Goal: Check status: Check status

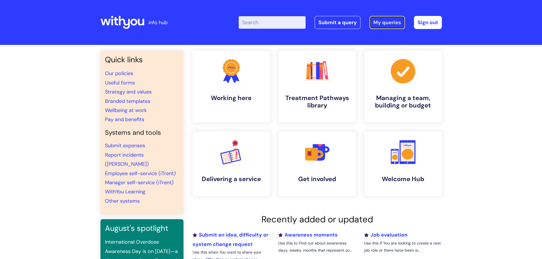
click at [386, 20] on link "My queries" at bounding box center [387, 22] width 35 height 13
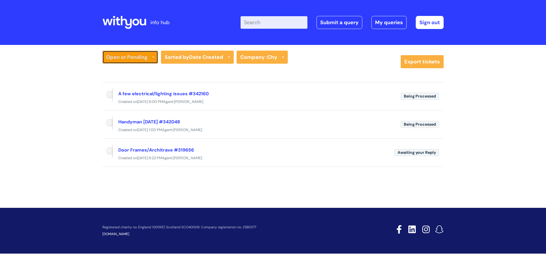
click at [131, 55] on link "Open or Pending" at bounding box center [130, 57] width 56 height 13
click at [130, 72] on link "All Tickets" at bounding box center [130, 69] width 56 height 8
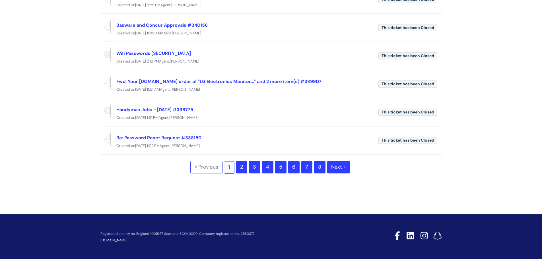
scroll to position [219, 0]
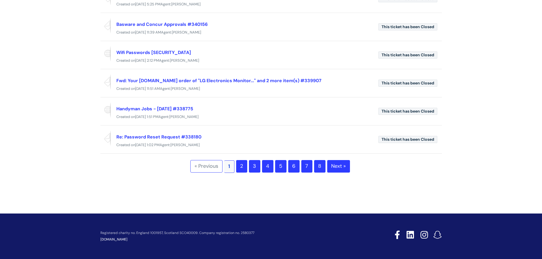
click at [265, 167] on link "4" at bounding box center [267, 166] width 11 height 13
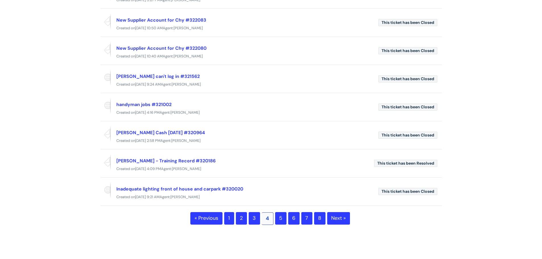
scroll to position [171, 0]
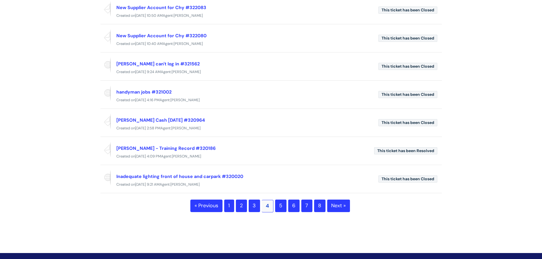
click at [257, 208] on link "3" at bounding box center [254, 206] width 11 height 13
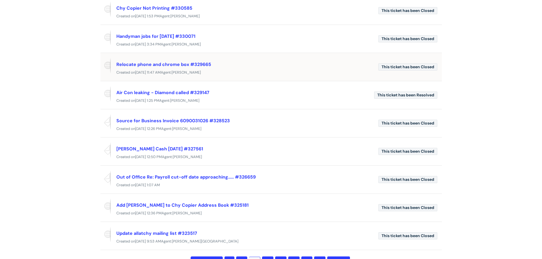
scroll to position [142, 0]
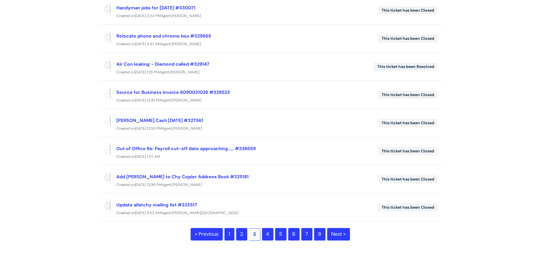
click at [242, 235] on link "2" at bounding box center [241, 234] width 11 height 13
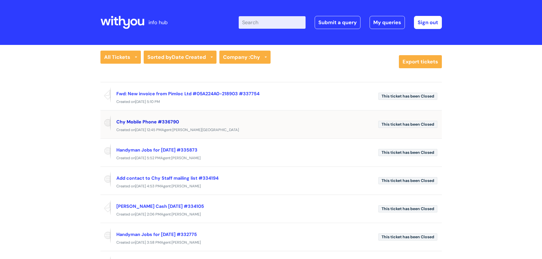
click at [159, 122] on link "Chy Mobile Phone #336790" at bounding box center [147, 122] width 63 height 6
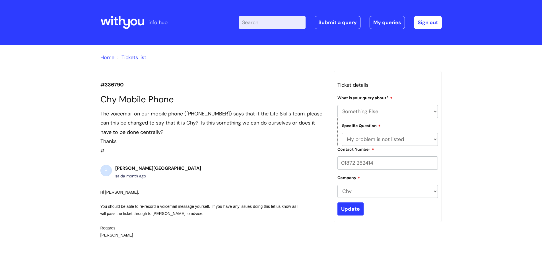
select select "Something Else"
select select "My problem is not listed"
